Goal: Information Seeking & Learning: Learn about a topic

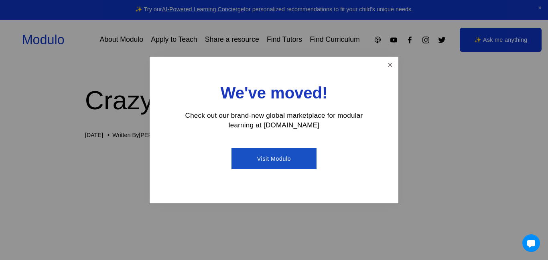
click at [390, 61] on link "Close" at bounding box center [390, 65] width 14 height 14
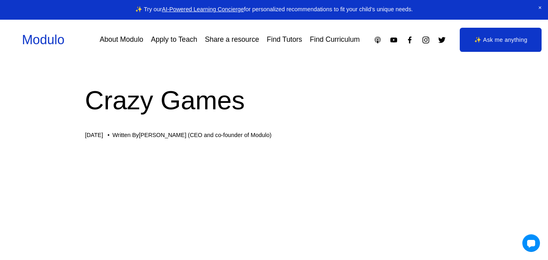
click at [42, 39] on link "Modulo" at bounding box center [43, 39] width 43 height 14
click at [216, 108] on h1 "Crazy Games" at bounding box center [274, 100] width 378 height 37
click at [150, 106] on h1 "Crazy Games" at bounding box center [274, 100] width 378 height 37
click at [175, 135] on link "[PERSON_NAME] (CEO and co-founder of Modulo)" at bounding box center [205, 135] width 132 height 6
